Goal: Task Accomplishment & Management: Use online tool/utility

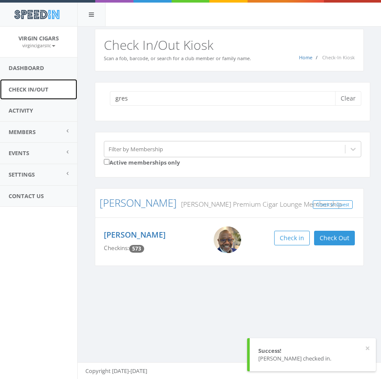
click at [15, 86] on link "Check In/Out" at bounding box center [38, 89] width 77 height 21
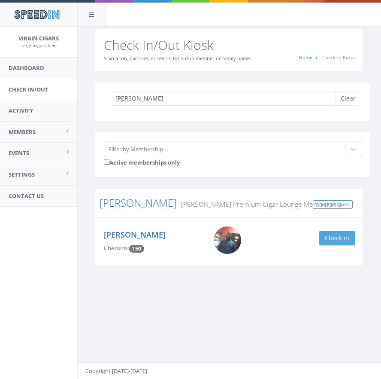
type input "[PERSON_NAME]"
click at [341, 232] on button "Check in" at bounding box center [337, 238] width 36 height 15
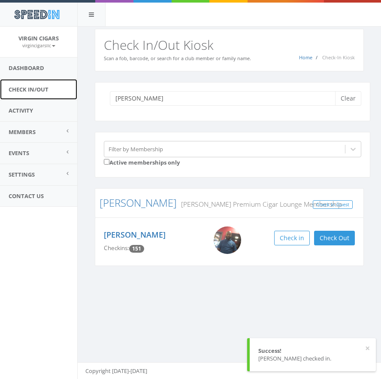
click at [45, 89] on link "Check In/Out" at bounding box center [38, 89] width 77 height 21
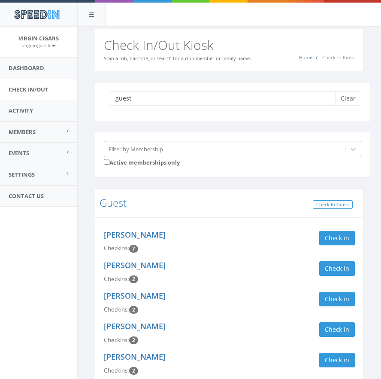
type input "guest"
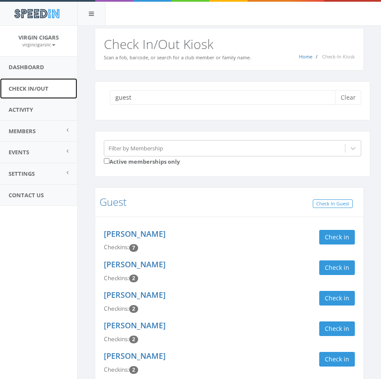
click at [31, 90] on link "Check In/Out" at bounding box center [38, 88] width 77 height 21
